Goal: Find contact information: Find contact information

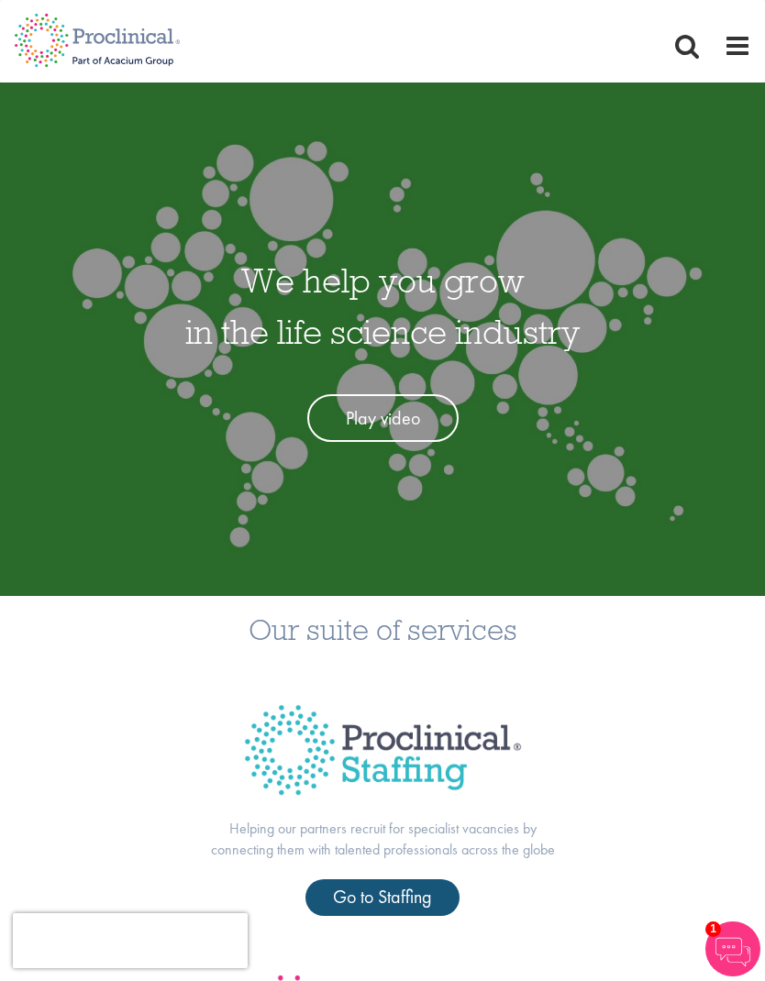
click at [737, 48] on span at bounding box center [738, 46] width 28 height 28
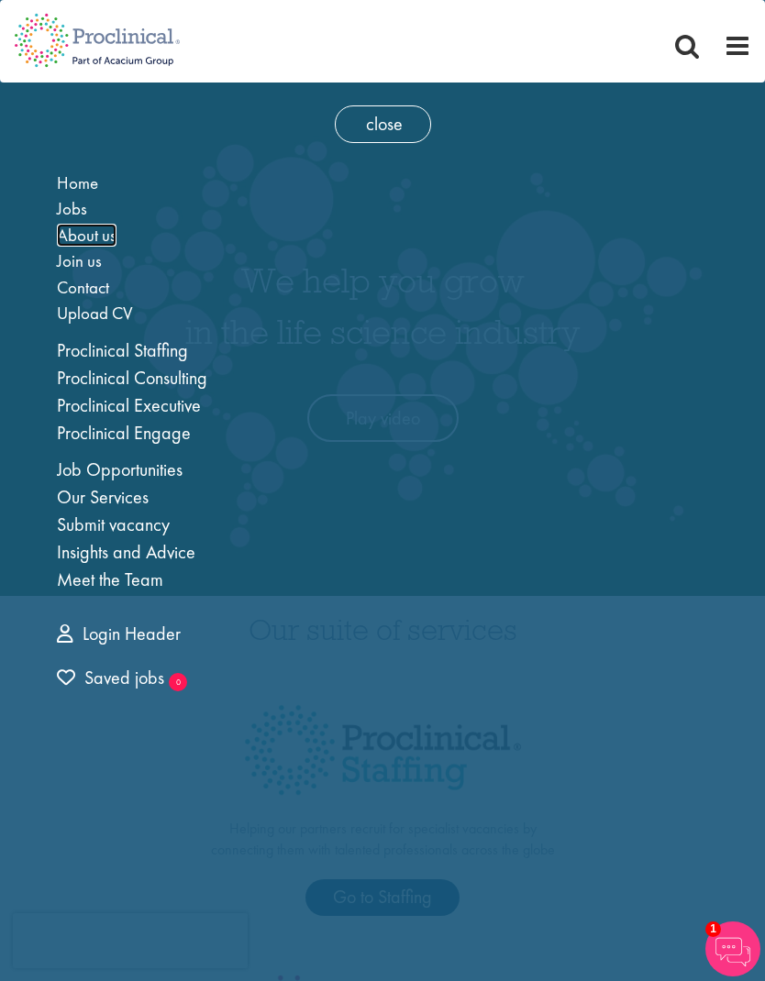
click at [116, 226] on span "About us" at bounding box center [87, 235] width 60 height 23
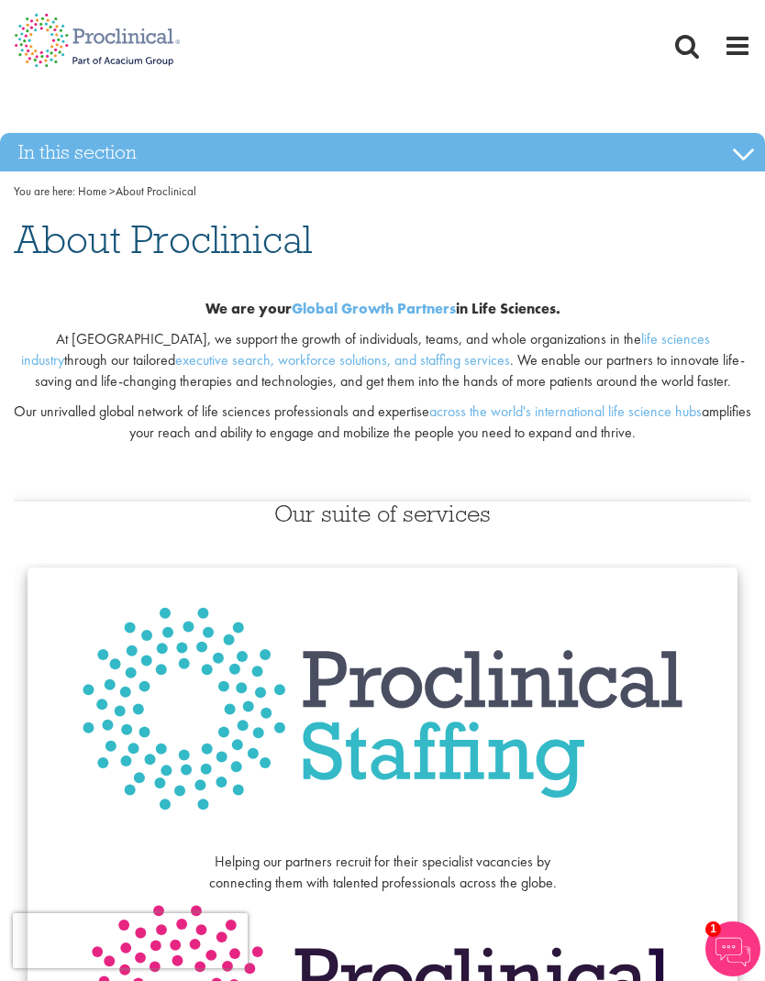
click at [733, 45] on span at bounding box center [738, 46] width 28 height 28
click at [732, 47] on span at bounding box center [738, 46] width 28 height 28
click at [725, 49] on span at bounding box center [738, 46] width 28 height 28
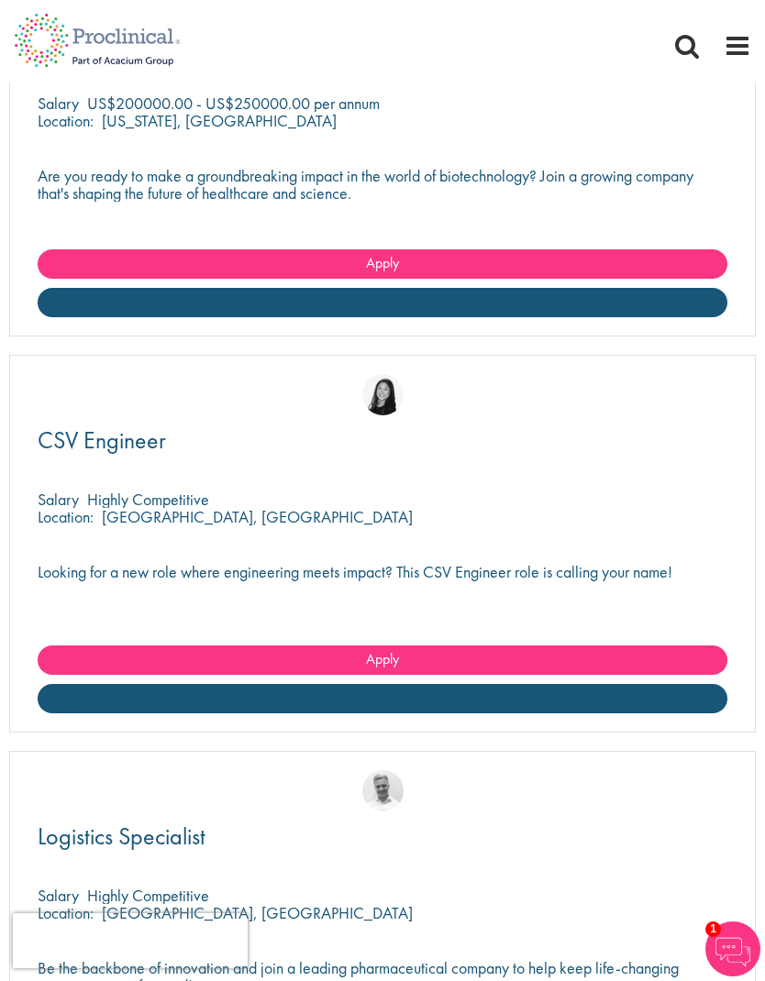
scroll to position [5408, 0]
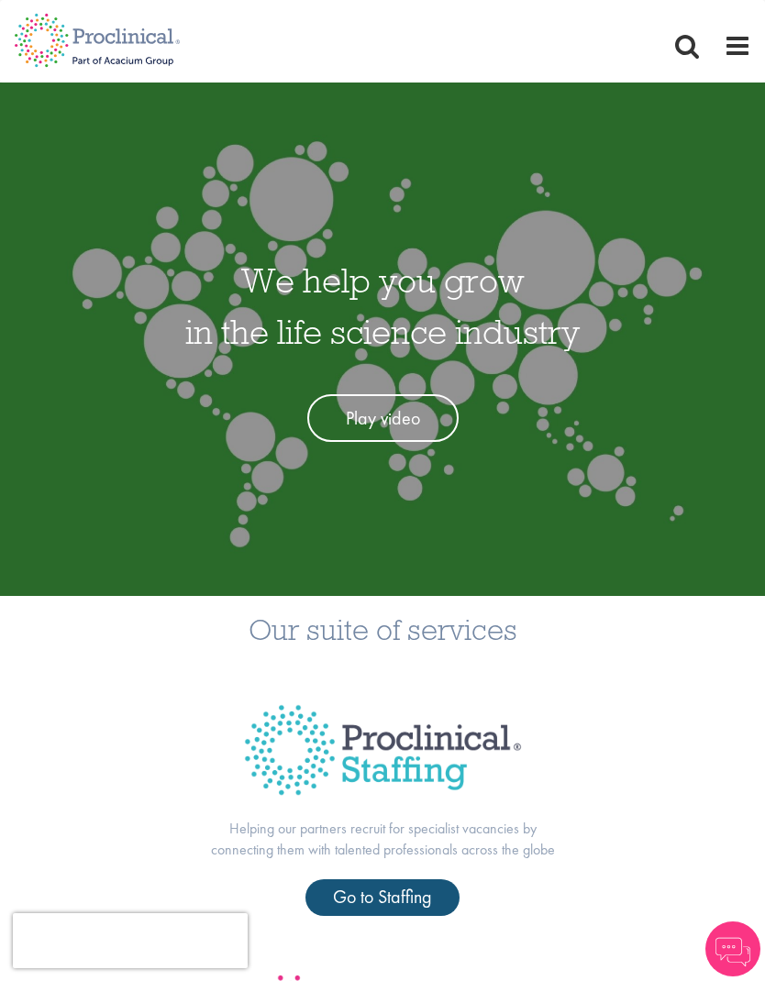
click at [732, 46] on span at bounding box center [738, 46] width 28 height 28
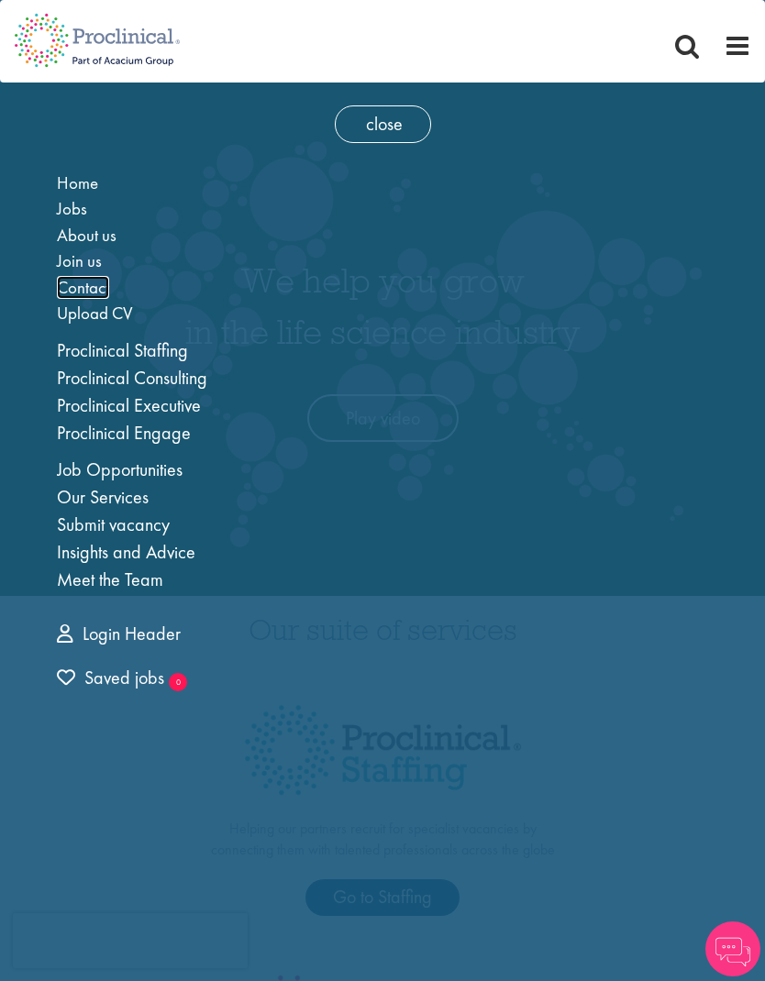
click at [98, 294] on span "Contact" at bounding box center [83, 287] width 52 height 23
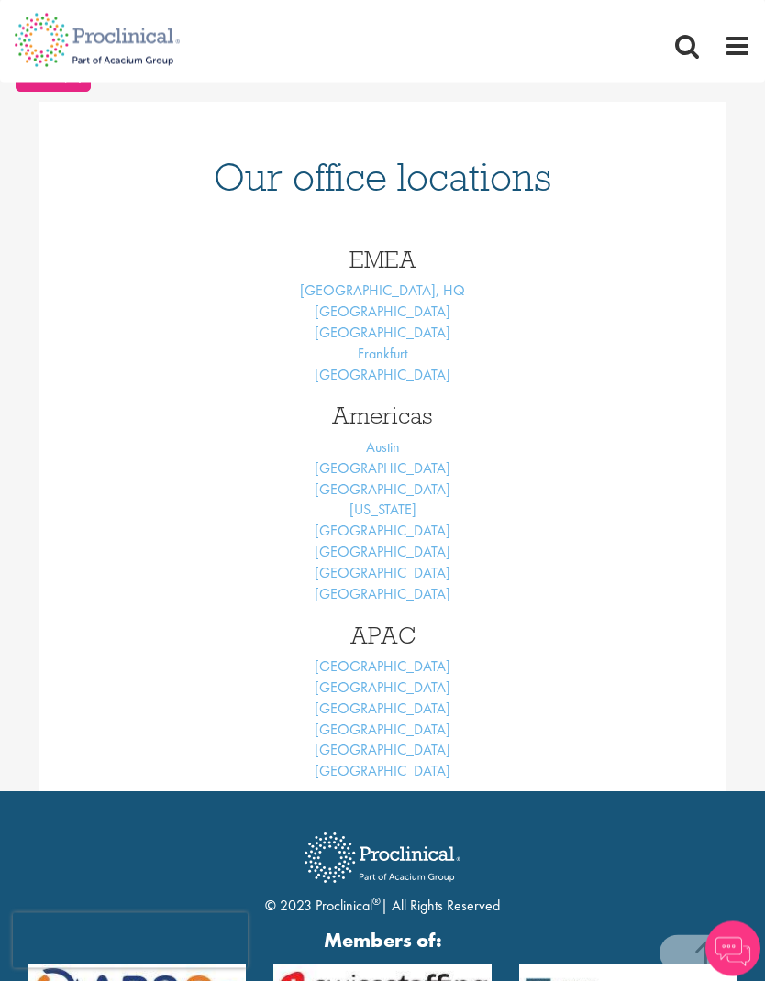
scroll to position [648, 0]
click at [400, 500] on link "[US_STATE]" at bounding box center [382, 509] width 67 height 19
